Goal: Find specific page/section

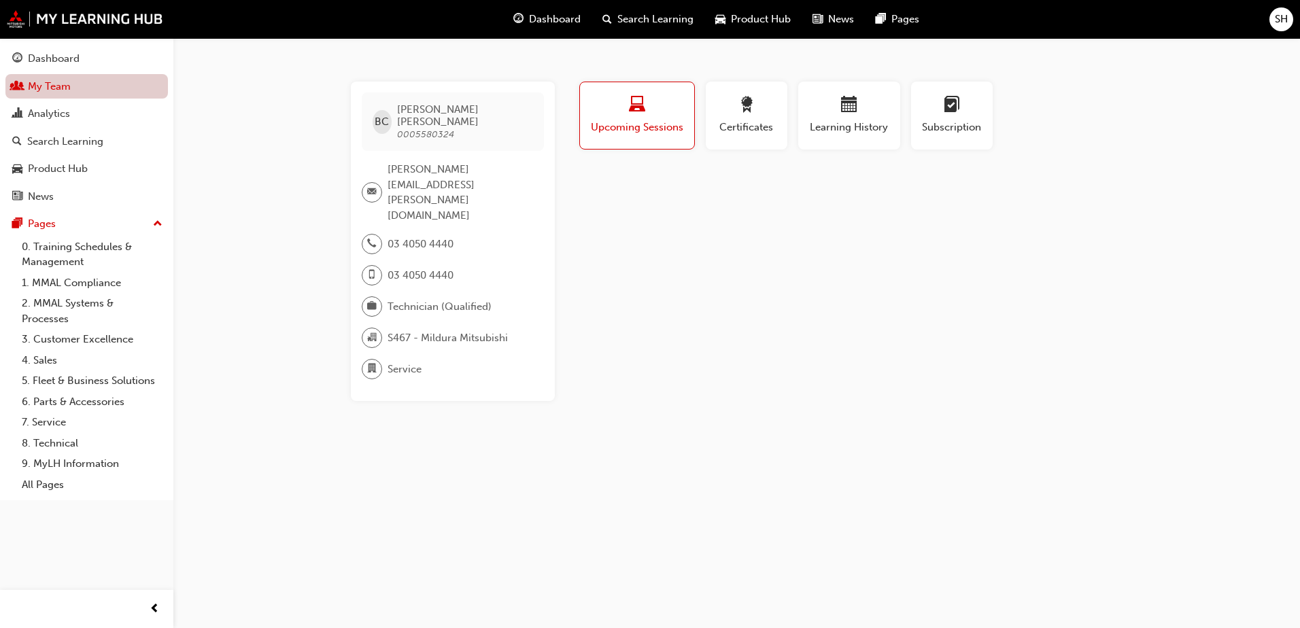
click at [48, 87] on link "My Team" at bounding box center [86, 86] width 162 height 25
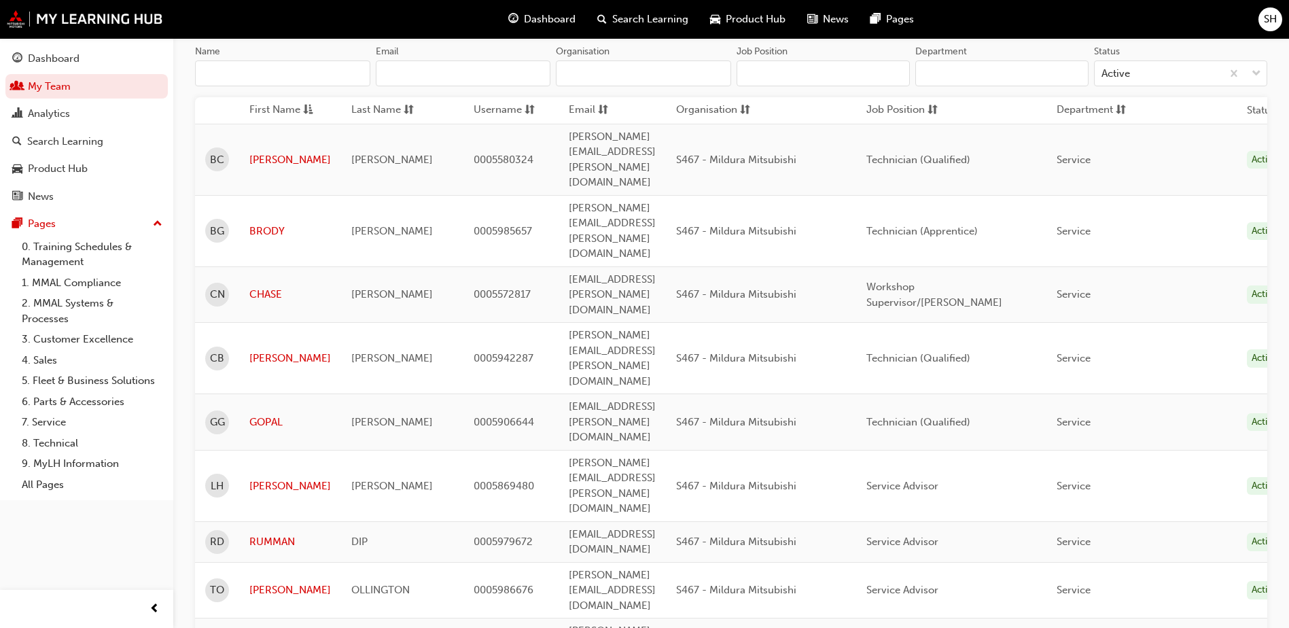
scroll to position [69, 0]
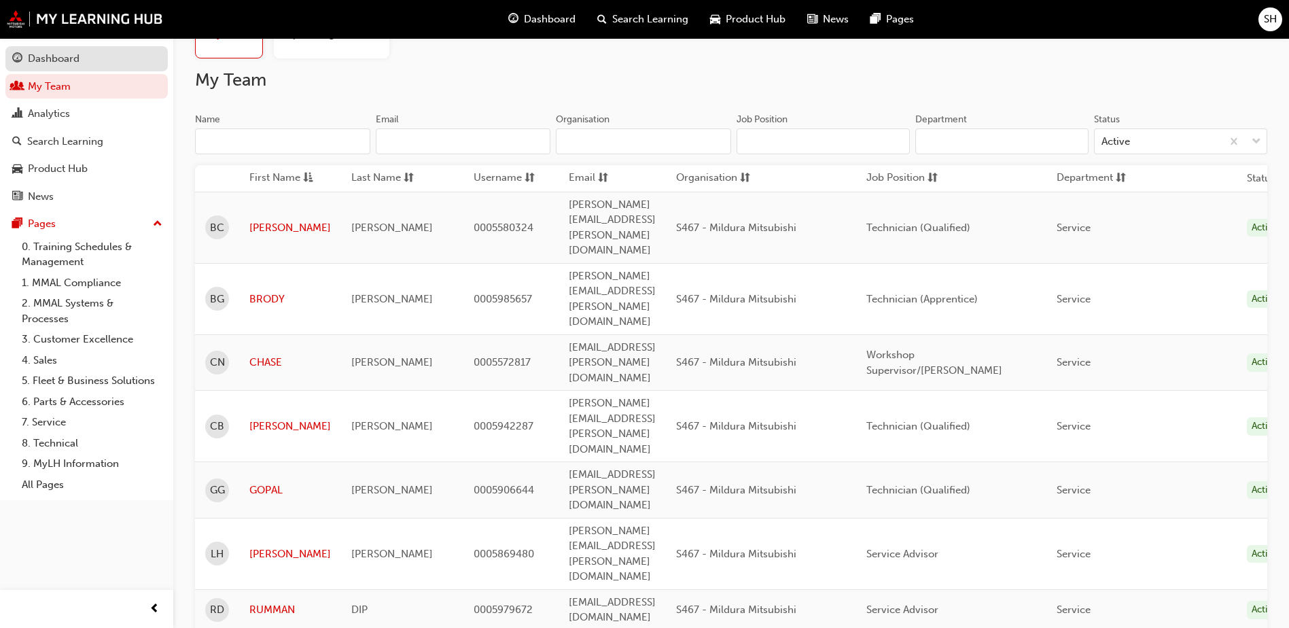
click at [44, 65] on div "Dashboard" at bounding box center [54, 59] width 52 height 16
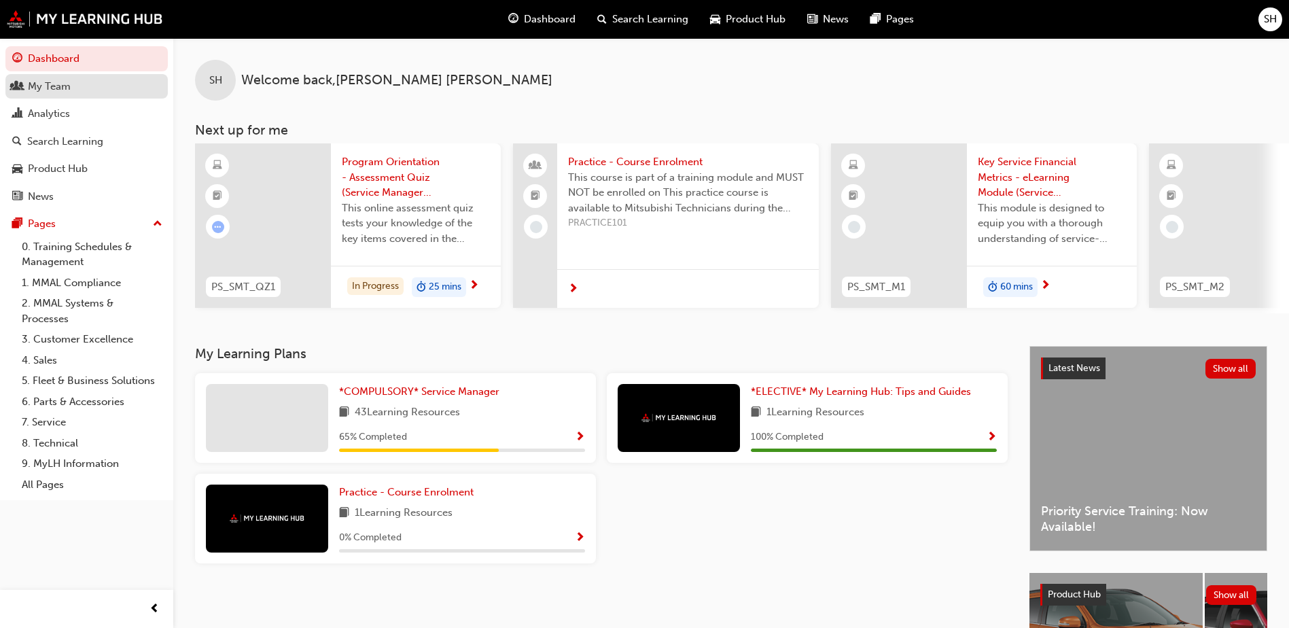
click at [48, 94] on div "My Team" at bounding box center [86, 86] width 149 height 17
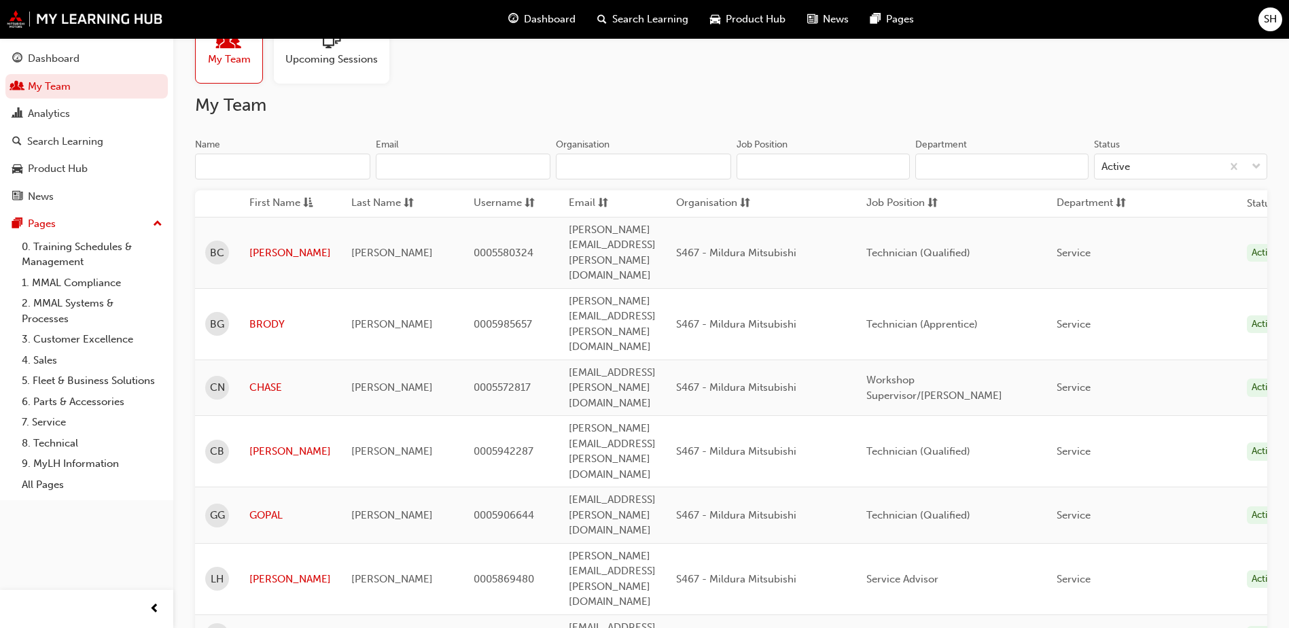
scroll to position [136, 0]
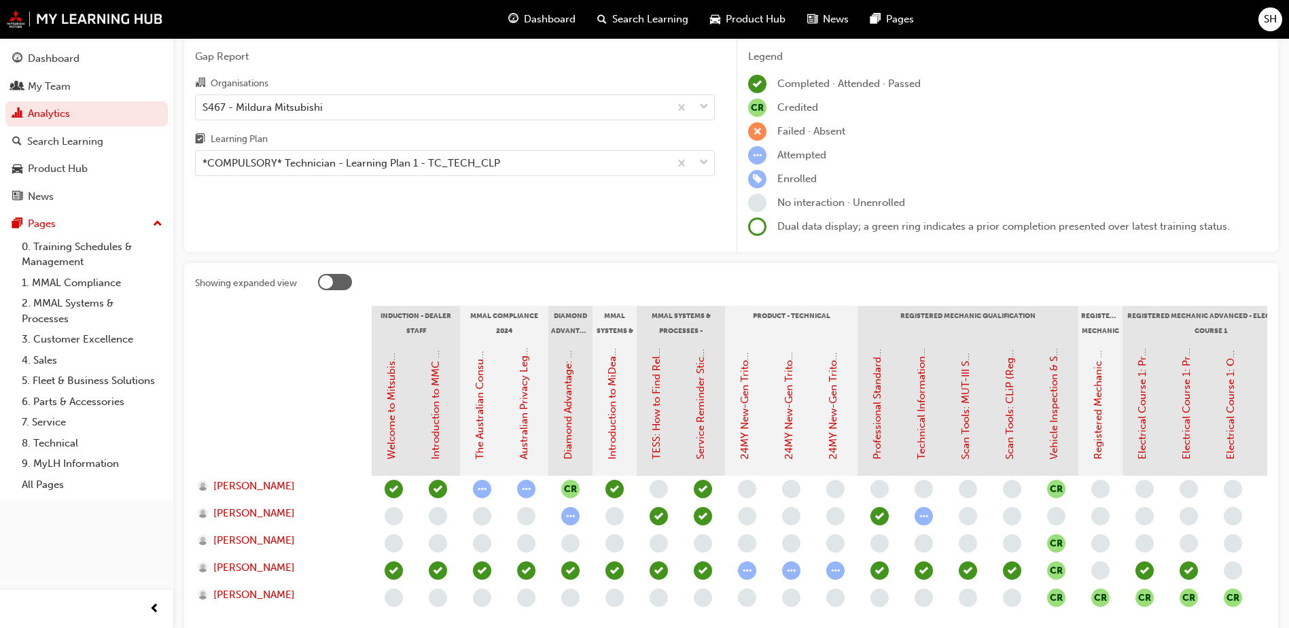
scroll to position [24, 0]
